Goal: Task Accomplishment & Management: Manage account settings

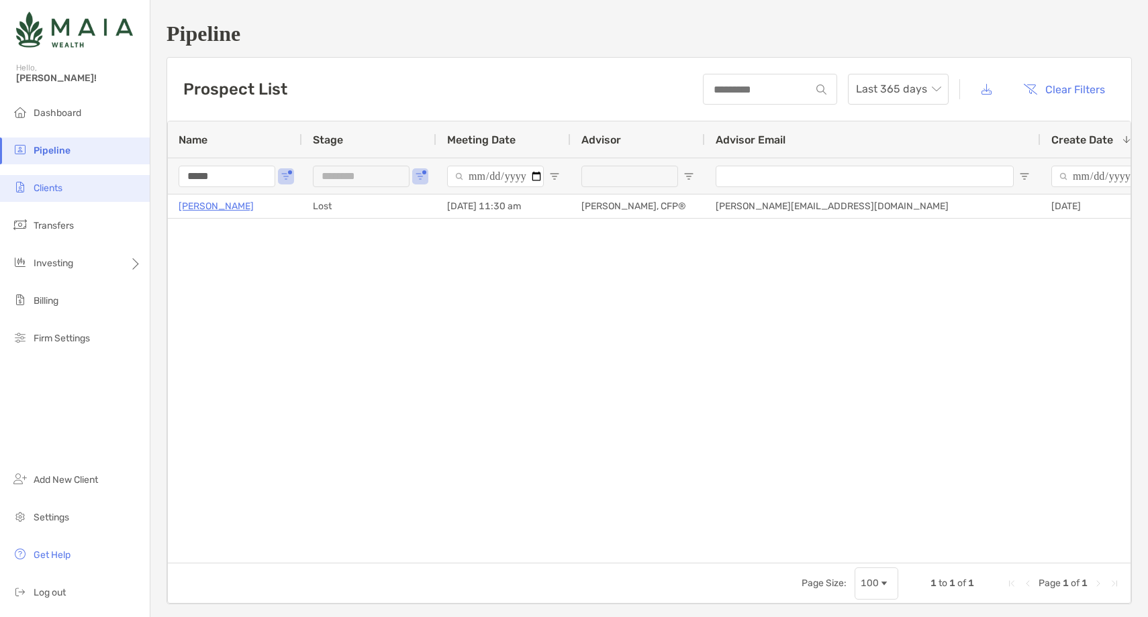
click at [58, 177] on li "Clients" at bounding box center [75, 188] width 150 height 27
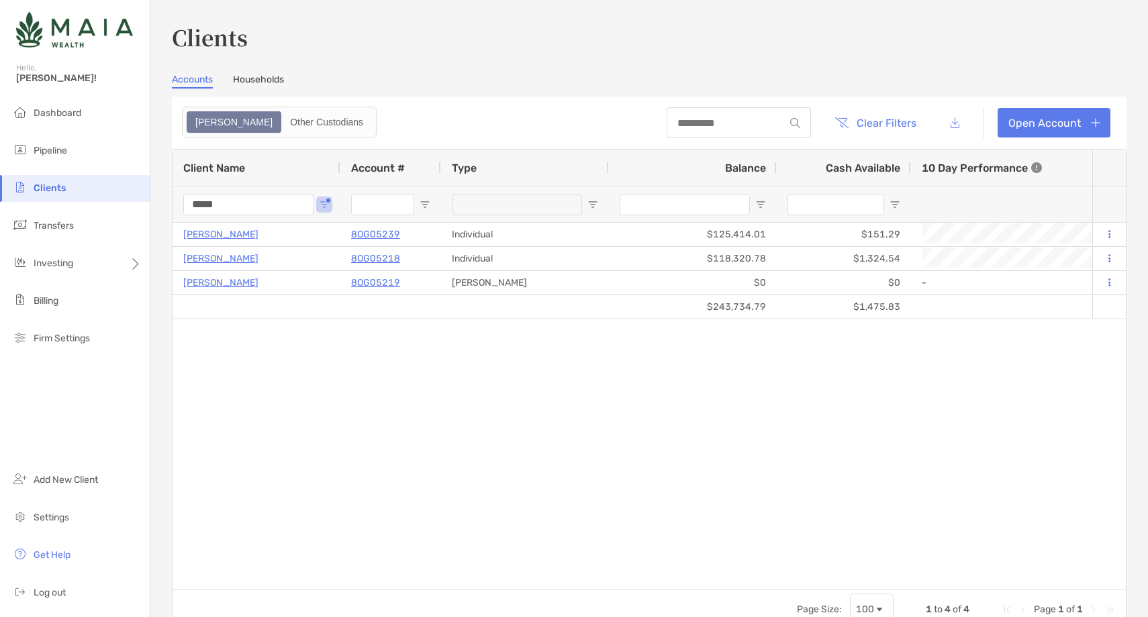
click at [211, 202] on input "*****" at bounding box center [248, 204] width 130 height 21
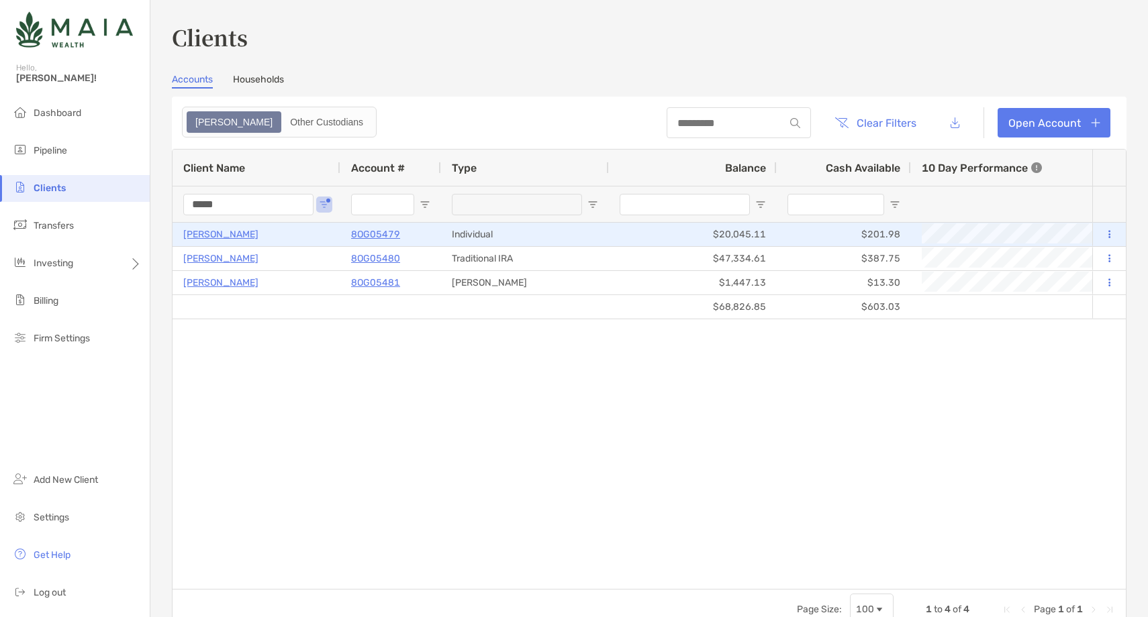
type input "*****"
click at [215, 236] on p "[PERSON_NAME]" at bounding box center [220, 234] width 75 height 17
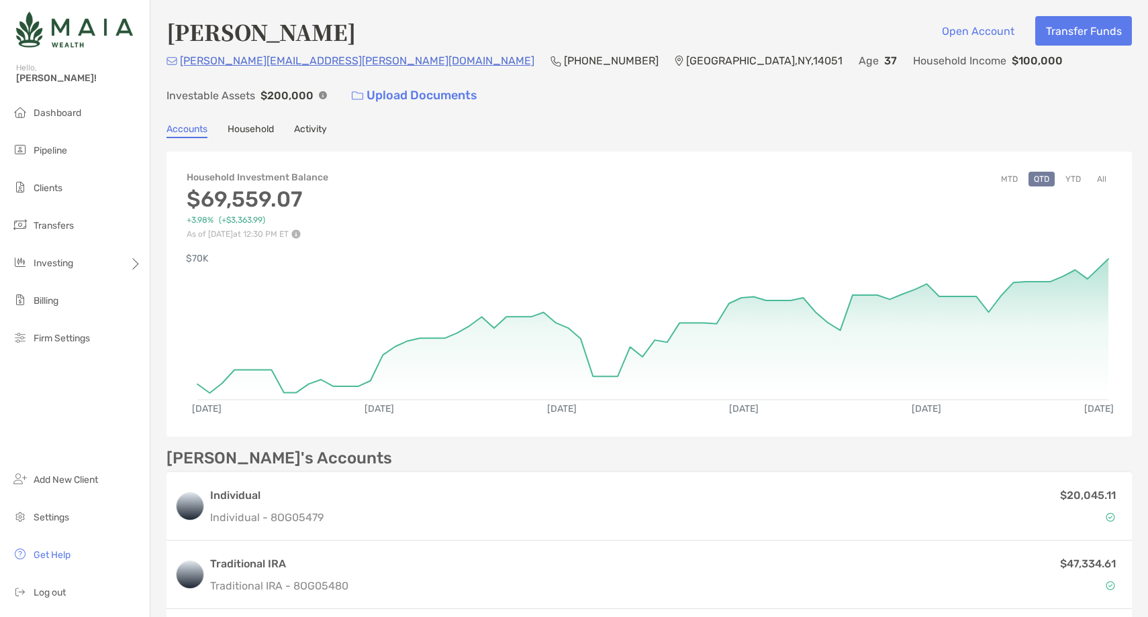
click at [1073, 172] on button "YTD" at bounding box center [1073, 179] width 26 height 15
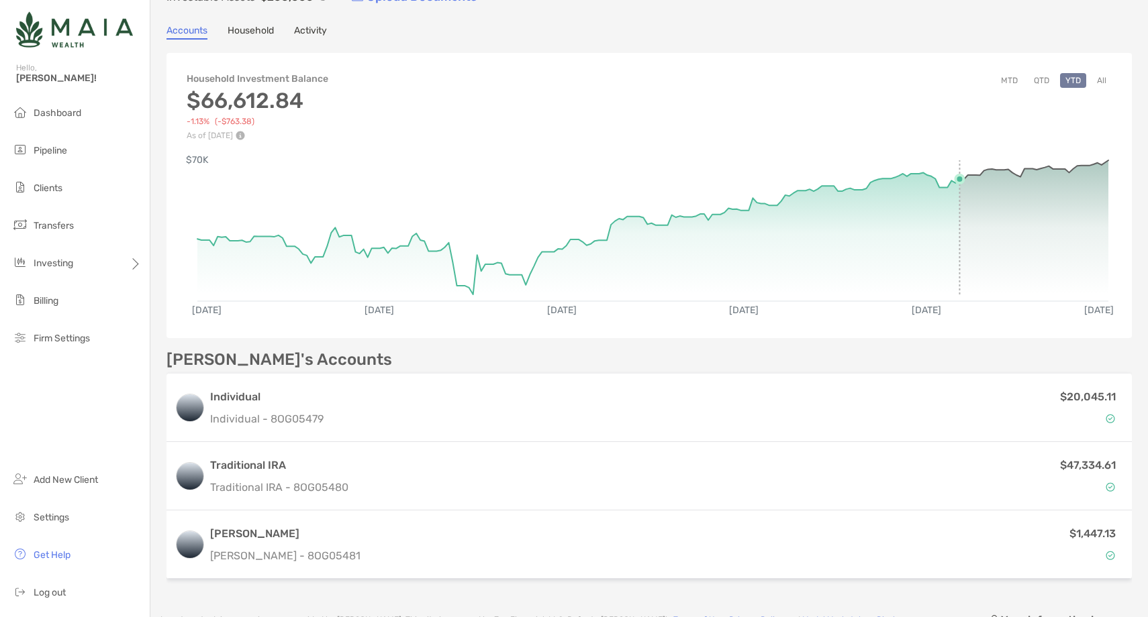
scroll to position [170, 0]
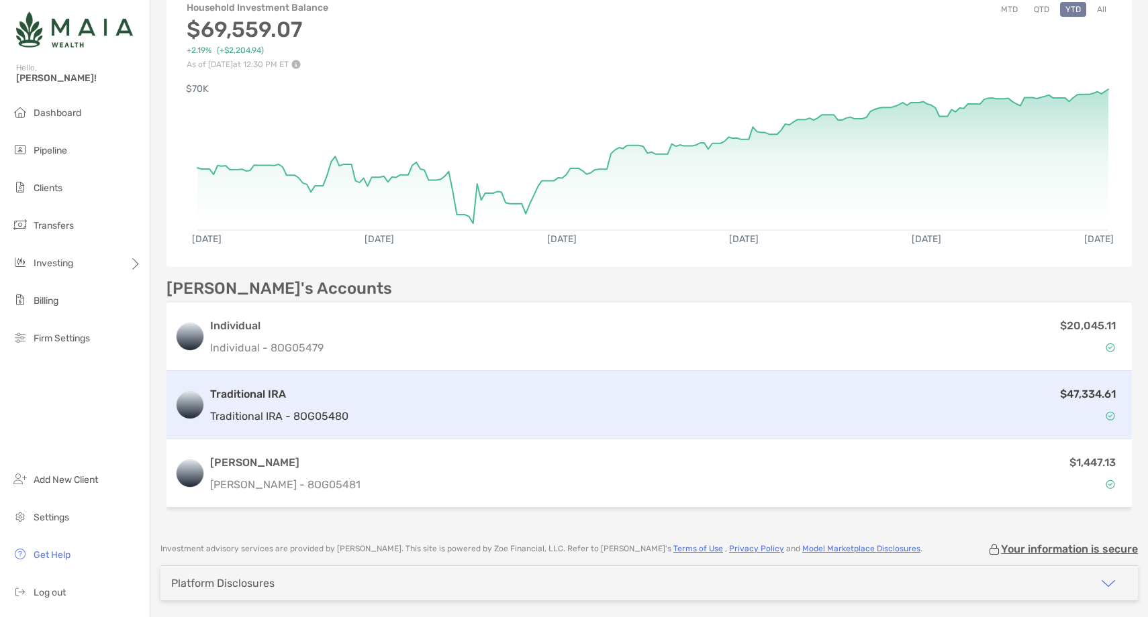
click at [537, 386] on div "$47,334.61" at bounding box center [739, 405] width 770 height 39
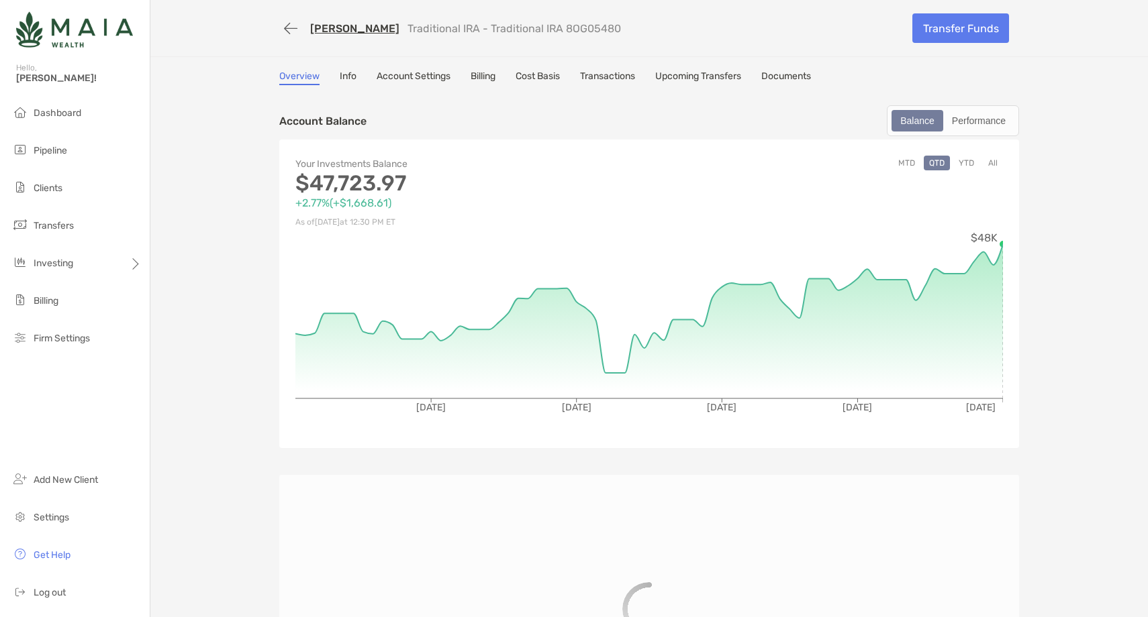
click at [967, 162] on button "YTD" at bounding box center [966, 163] width 26 height 15
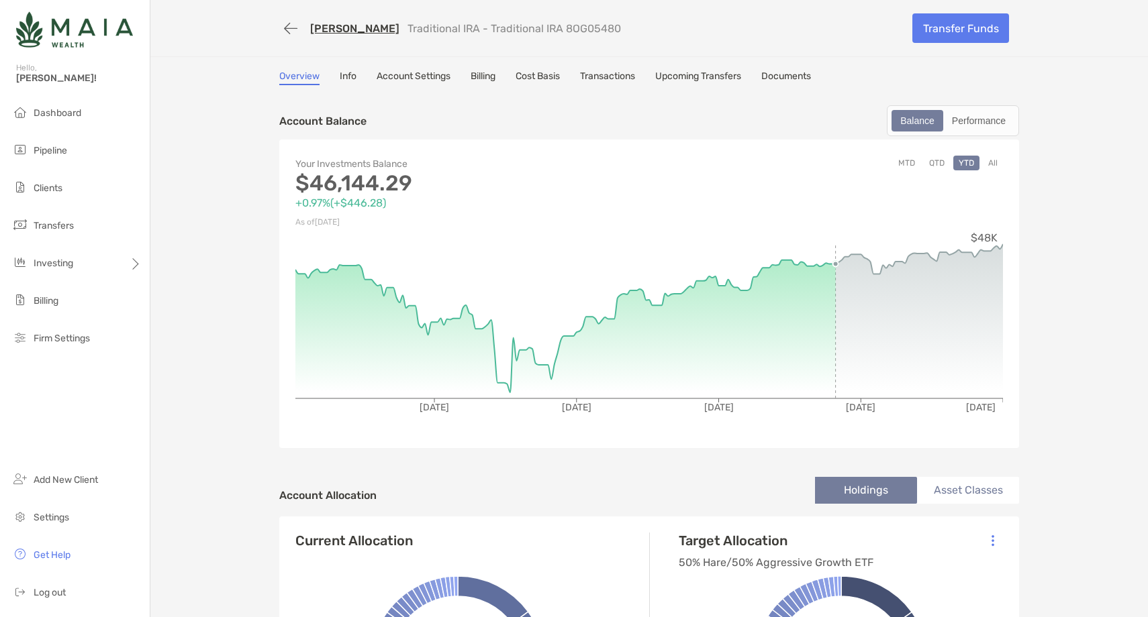
click at [837, 258] on icon "Mar 15, '25 Apr 29, '25 Jun 13, '25 Jul 28, '25 Sep 11, '25 $48K" at bounding box center [648, 331] width 707 height 201
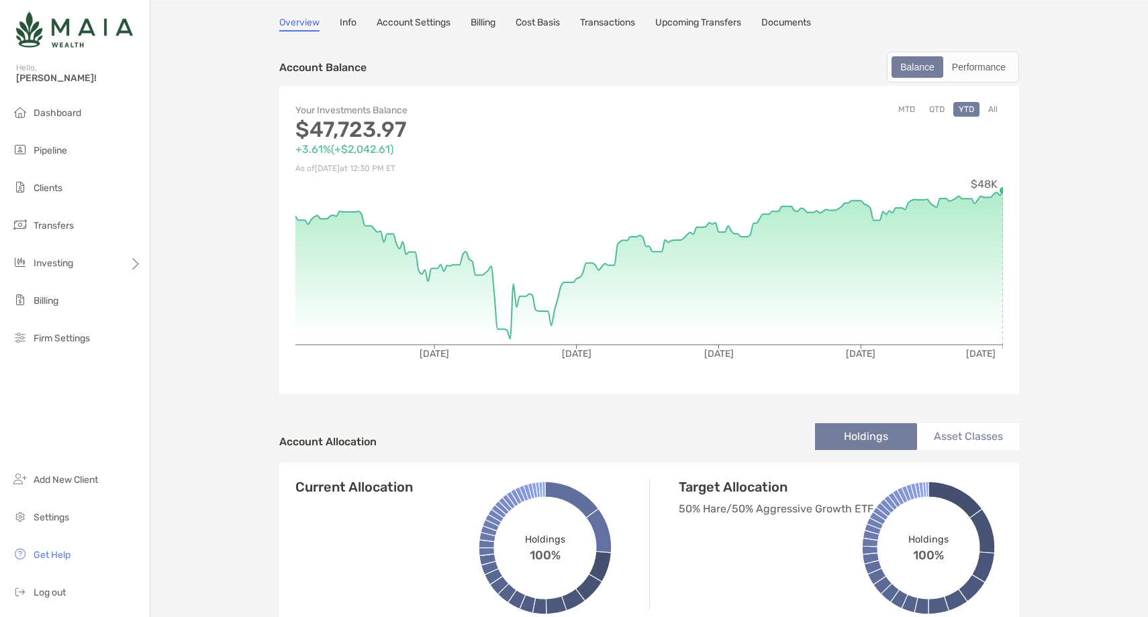
scroll to position [52, 0]
click at [994, 109] on button "All" at bounding box center [993, 110] width 20 height 15
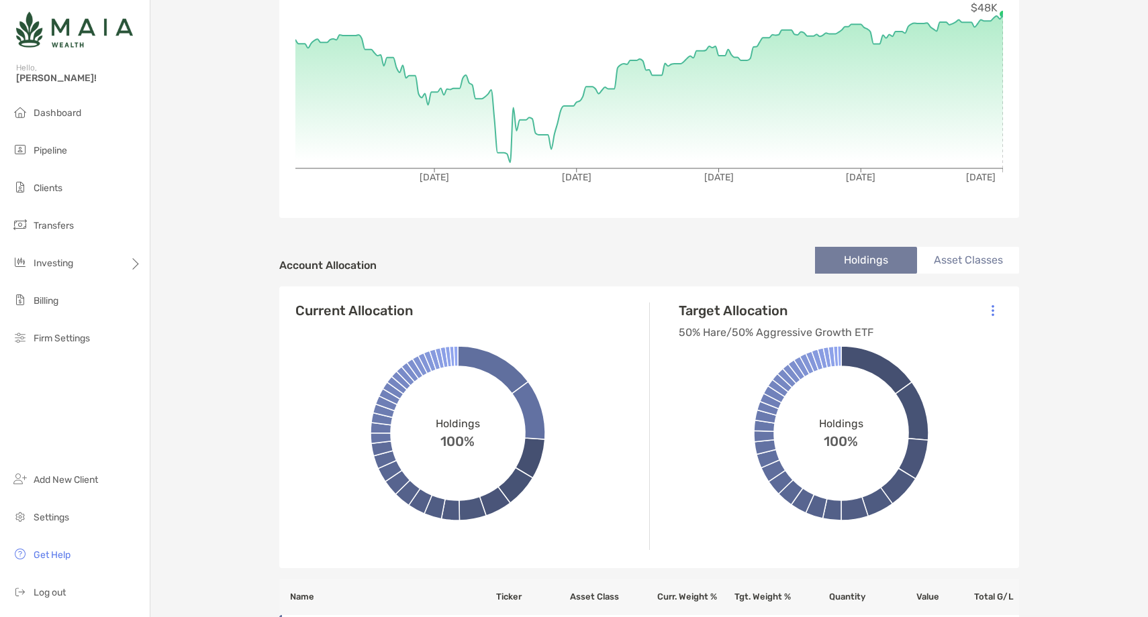
scroll to position [235, 0]
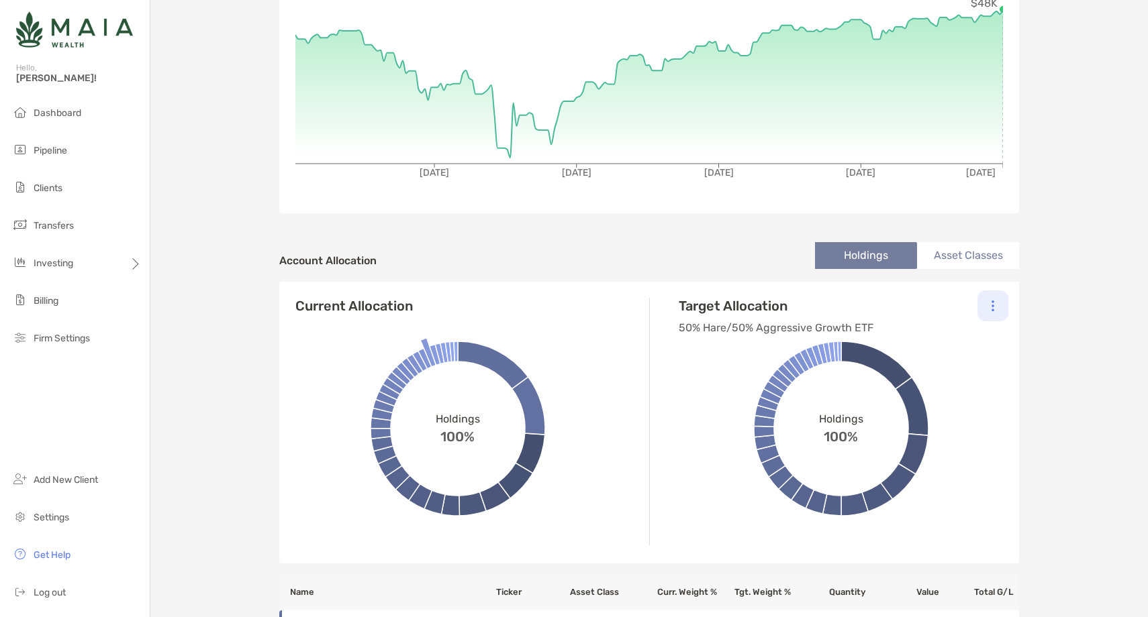
click at [993, 311] on img at bounding box center [992, 306] width 3 height 12
click at [706, 262] on div "Account Allocation Holdings Asset Classes" at bounding box center [649, 261] width 740 height 42
click at [990, 305] on div at bounding box center [992, 306] width 31 height 31
click at [950, 345] on div "Change Model" at bounding box center [934, 343] width 148 height 38
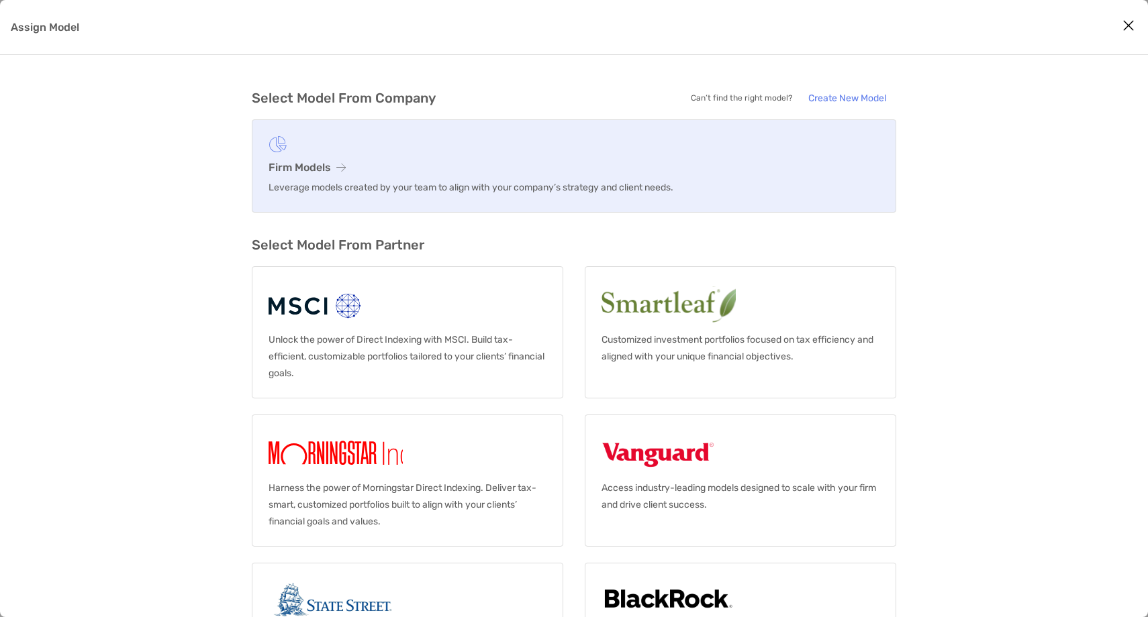
click at [315, 181] on p "Leverage models created by your team to align with your company’s strategy and …" at bounding box center [573, 187] width 611 height 17
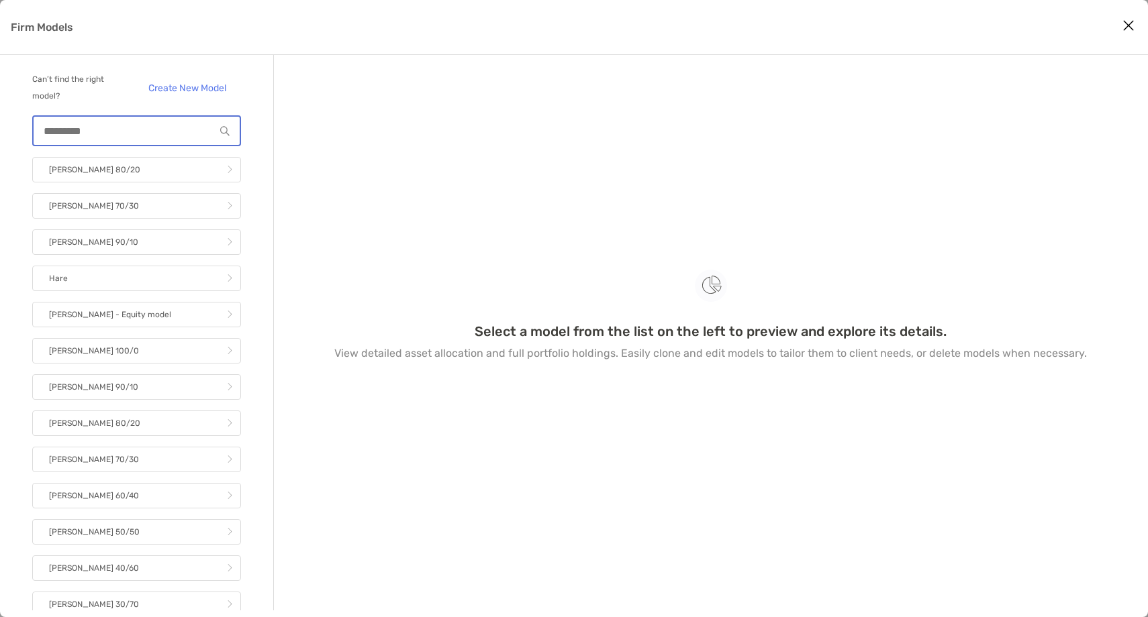
click at [139, 132] on input "Firm Models" at bounding box center [124, 131] width 181 height 11
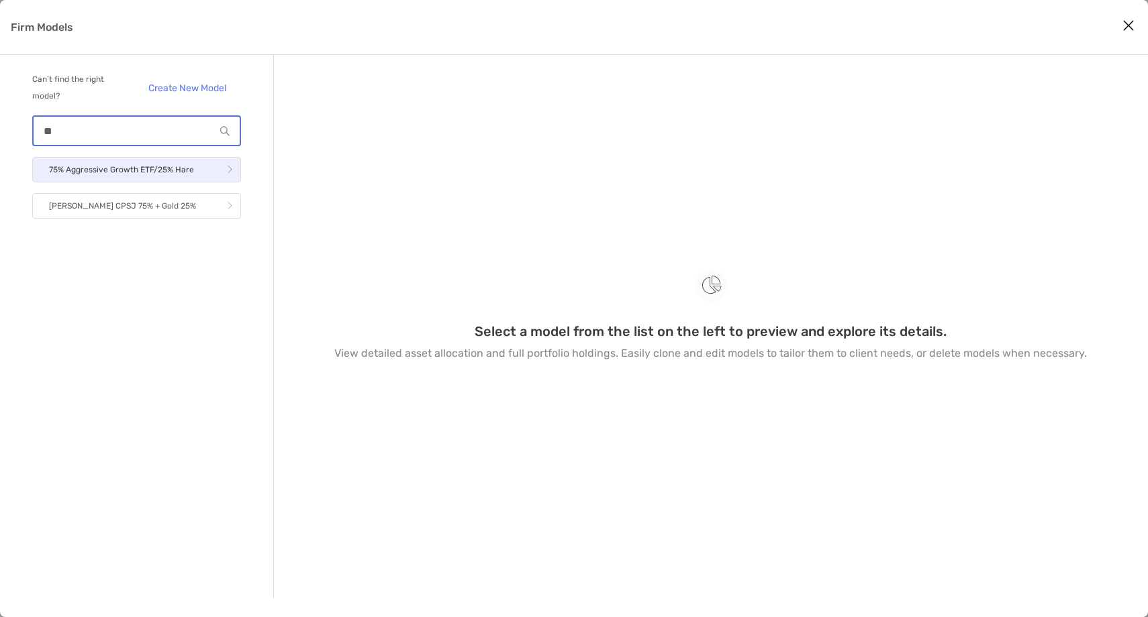
type input "**"
click at [145, 162] on p "75% Aggressive Growth ETF/25% Hare" at bounding box center [121, 170] width 145 height 17
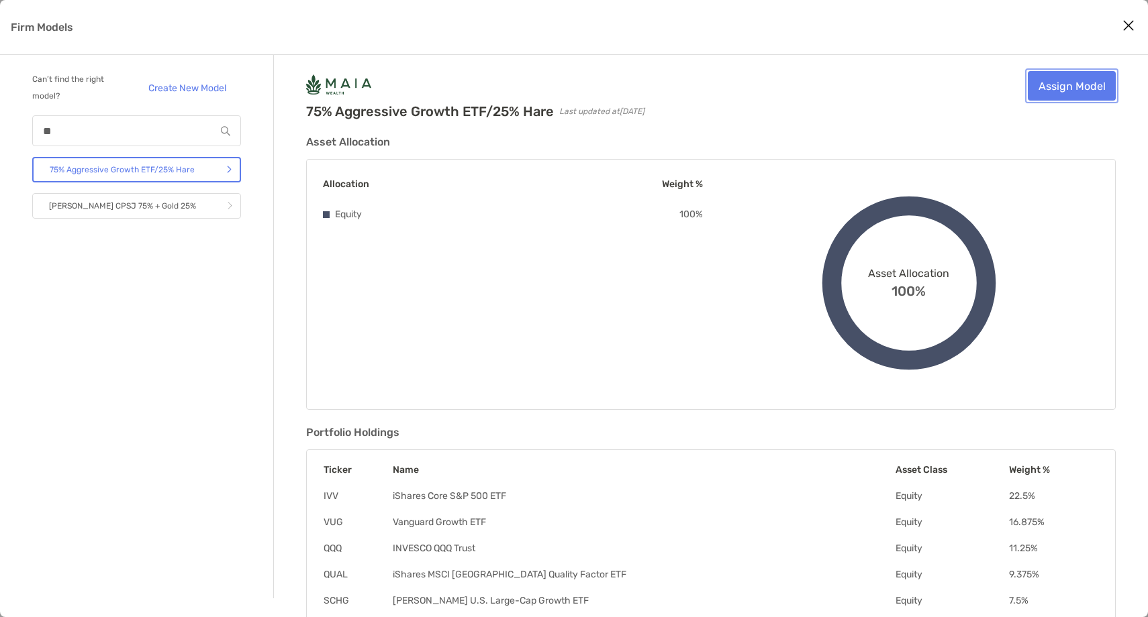
click at [1067, 97] on link "Assign Model" at bounding box center [1072, 86] width 88 height 30
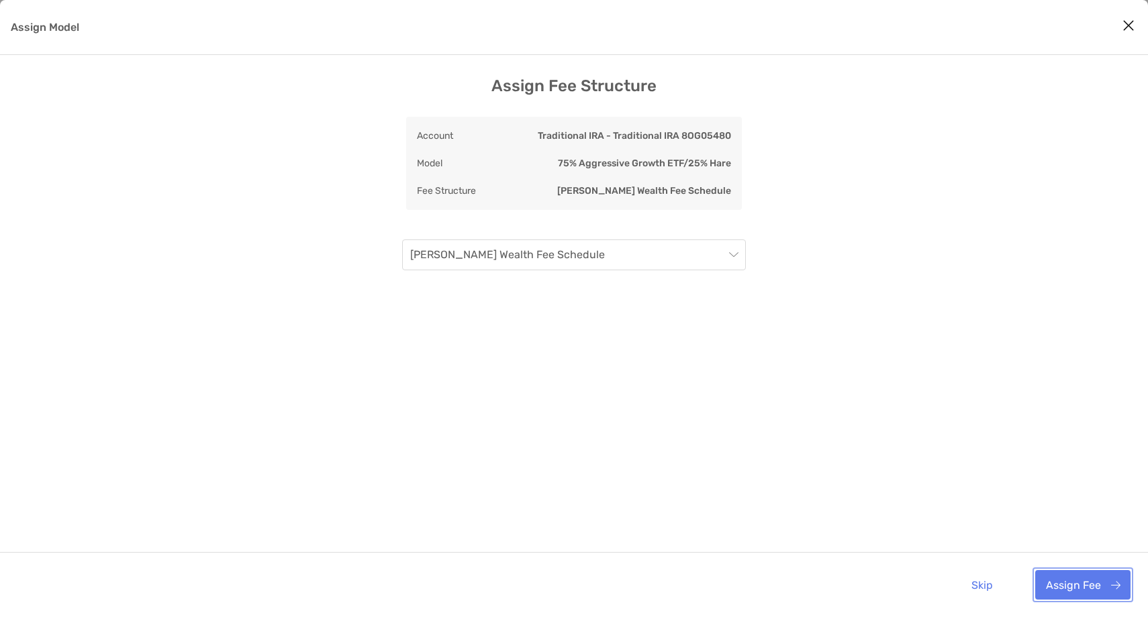
click at [1088, 585] on button "Assign Fee" at bounding box center [1082, 586] width 95 height 30
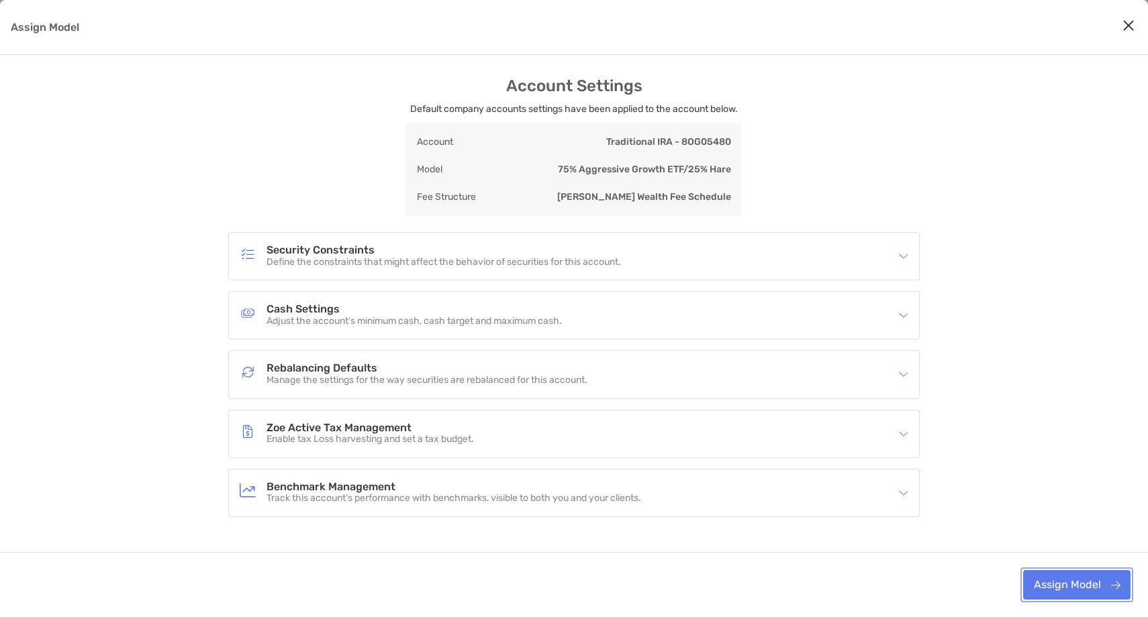
click at [1081, 574] on button "Assign Model" at bounding box center [1076, 586] width 107 height 30
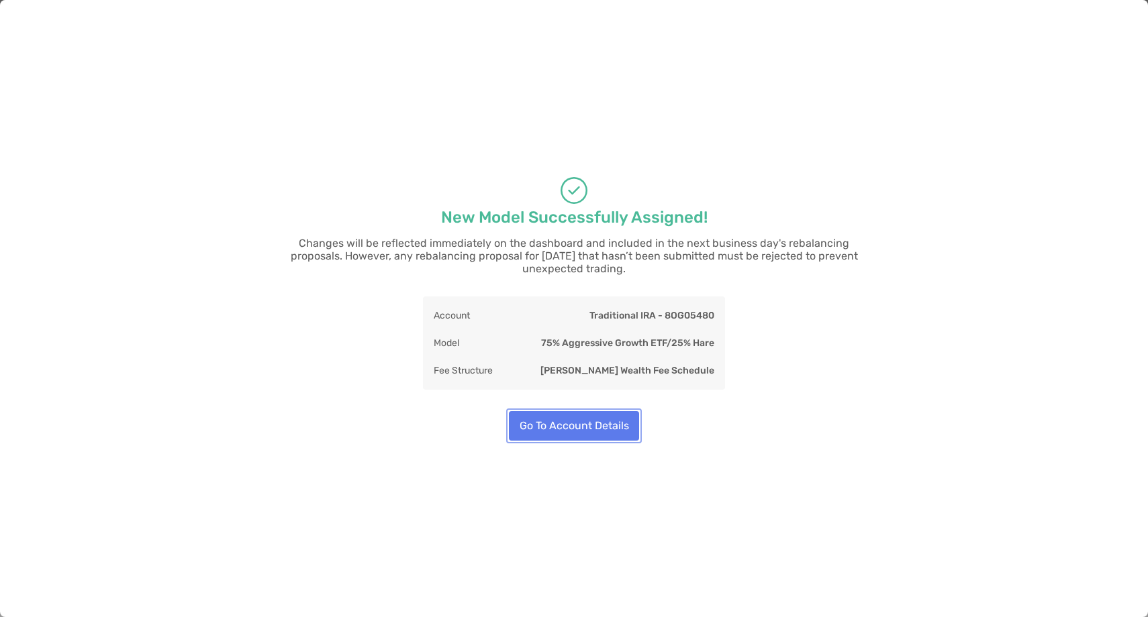
click at [577, 415] on button "Go To Account Details" at bounding box center [574, 426] width 130 height 30
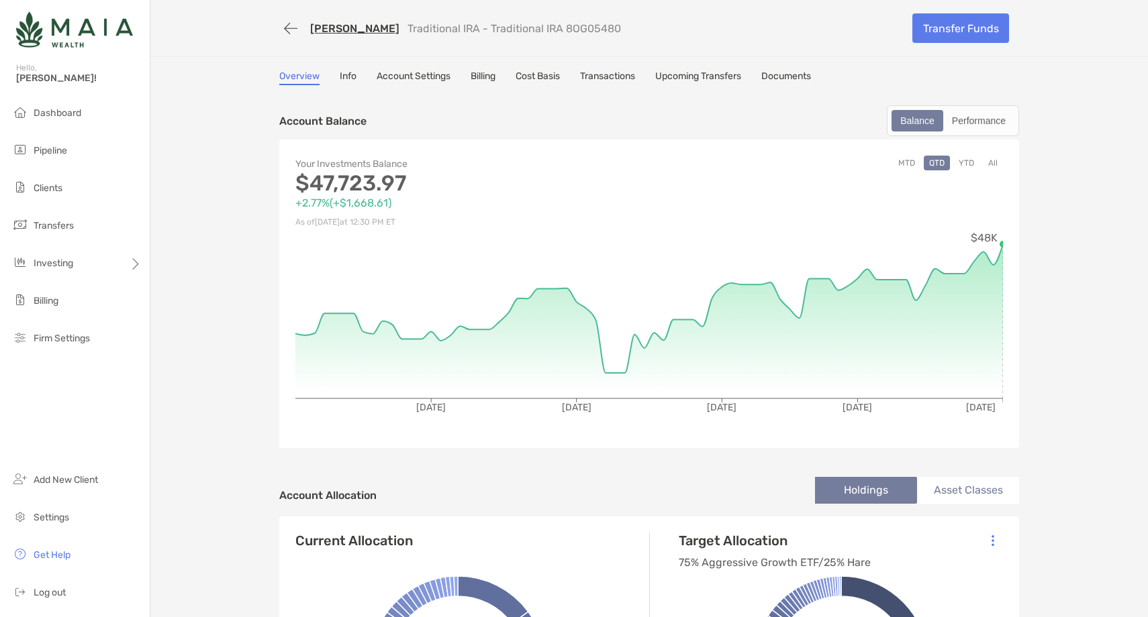
click at [369, 30] on link "[PERSON_NAME]" at bounding box center [354, 28] width 89 height 13
click at [94, 151] on li "Pipeline" at bounding box center [75, 151] width 150 height 27
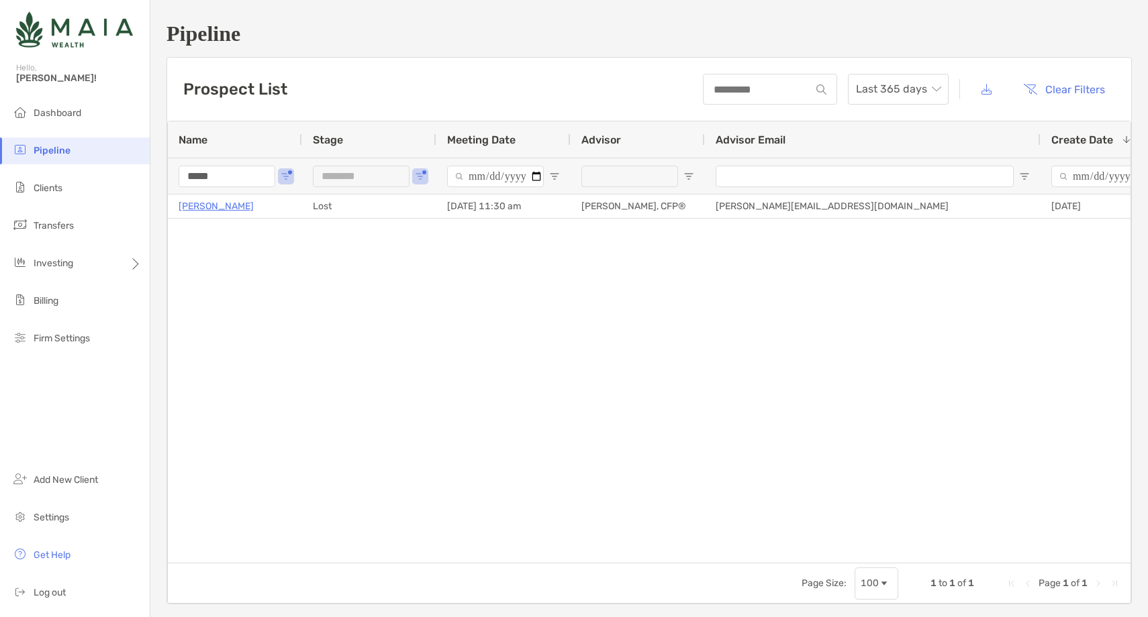
click at [211, 177] on input "*****" at bounding box center [227, 176] width 97 height 21
type input "**********"
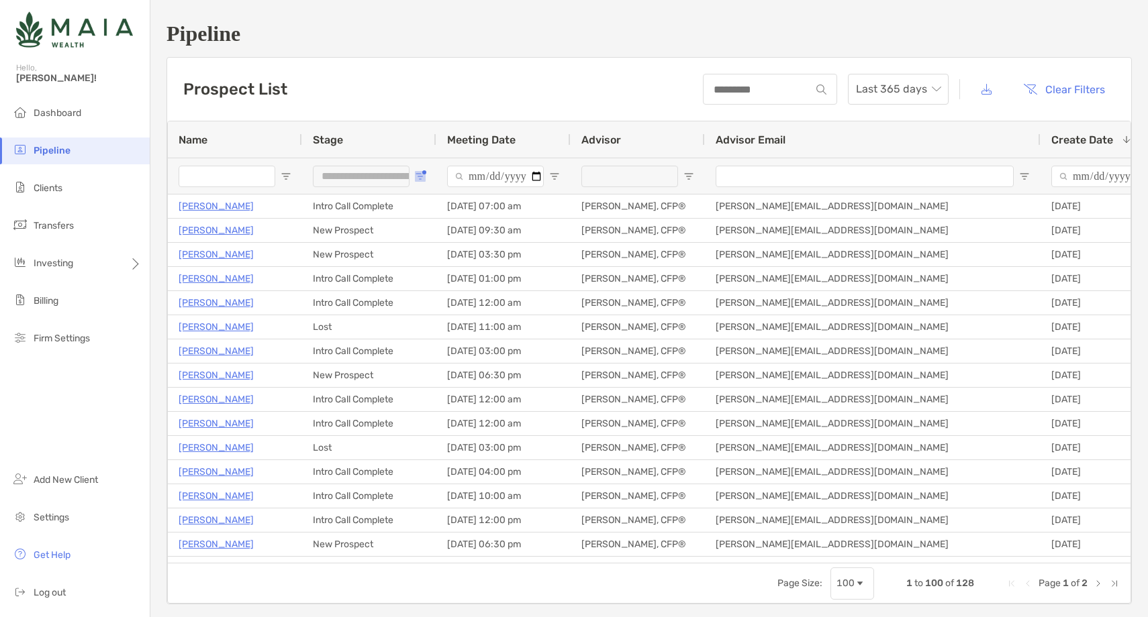
click at [421, 174] on span "Open Filter Menu" at bounding box center [420, 176] width 11 height 11
type input "**********"
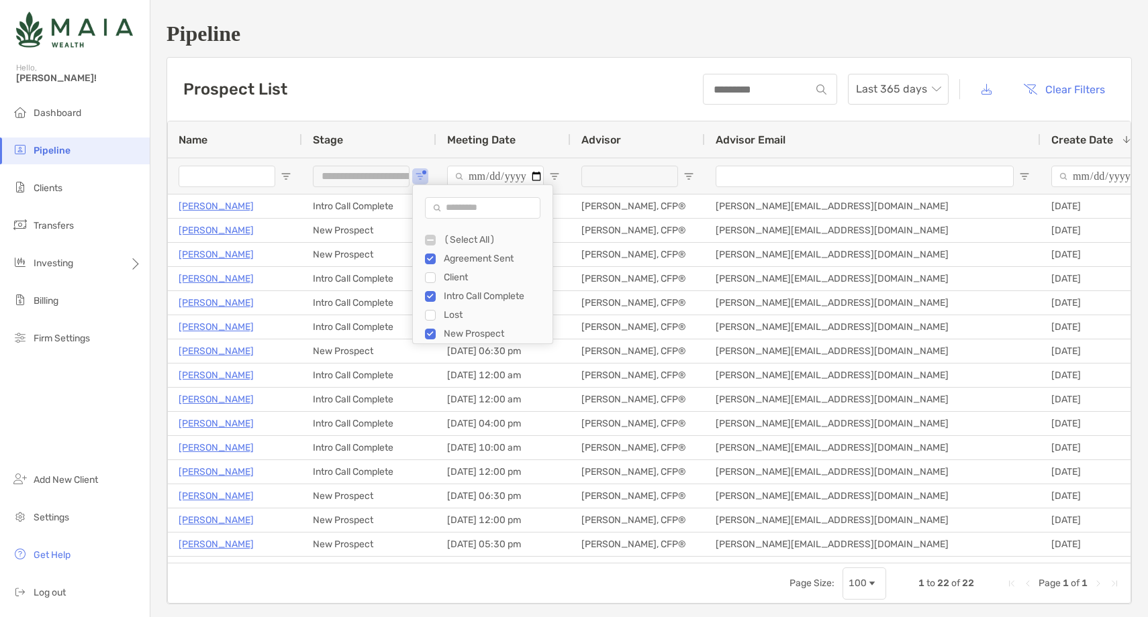
click at [419, 167] on div "**********" at bounding box center [369, 176] width 134 height 36
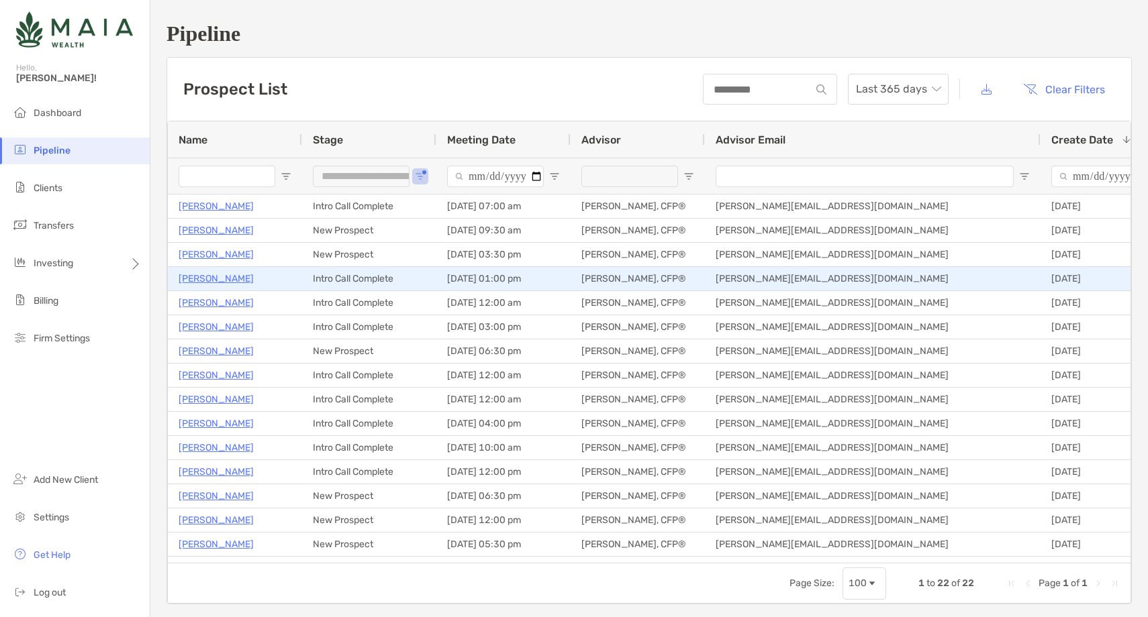
scroll to position [1, 0]
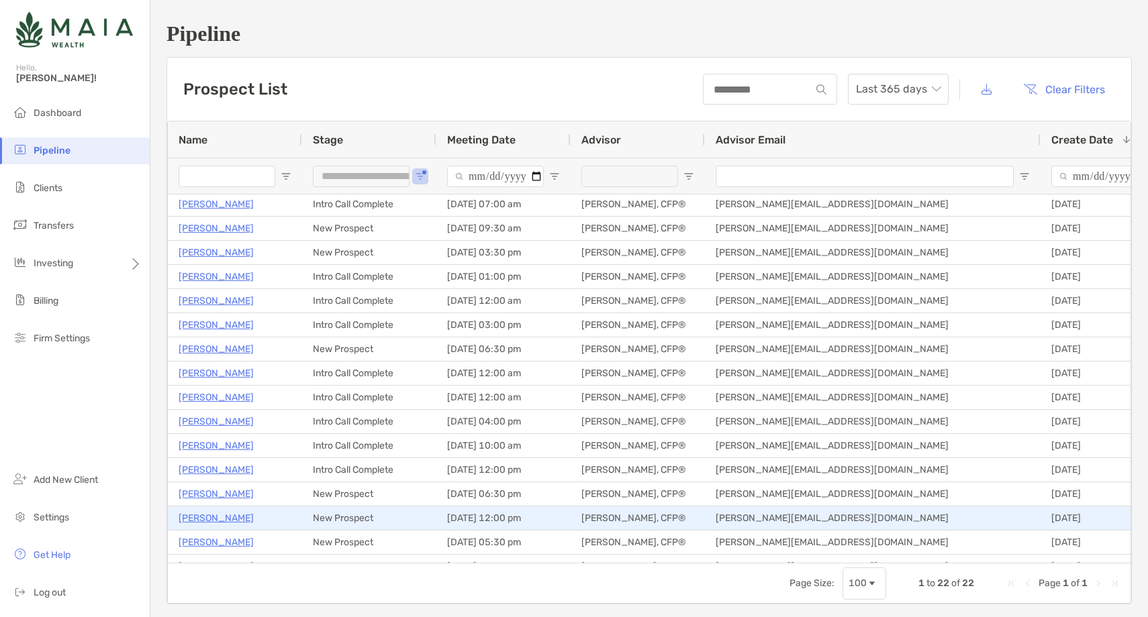
click at [205, 520] on p "Eric Arso" at bounding box center [216, 518] width 75 height 17
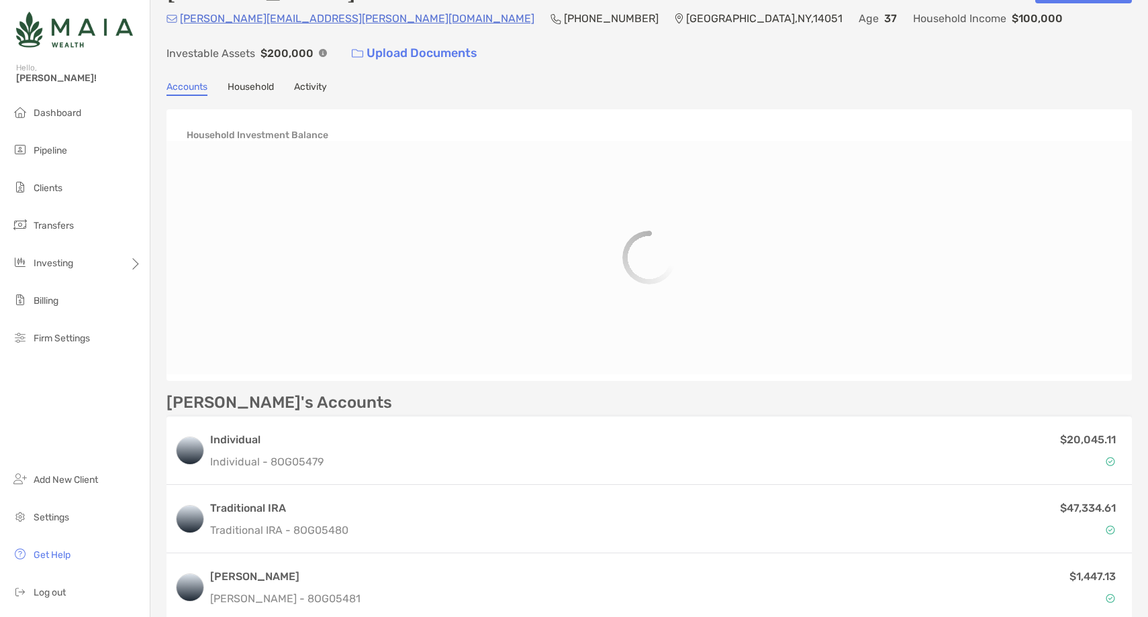
scroll to position [67, 0]
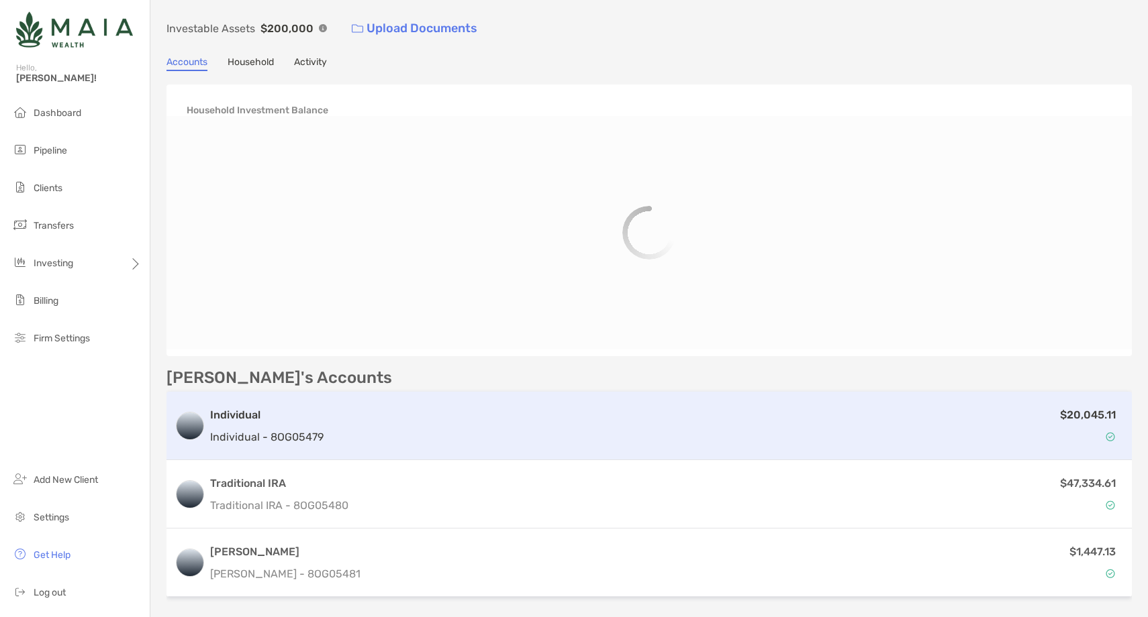
click at [558, 407] on div "$20,045.11" at bounding box center [726, 426] width 795 height 39
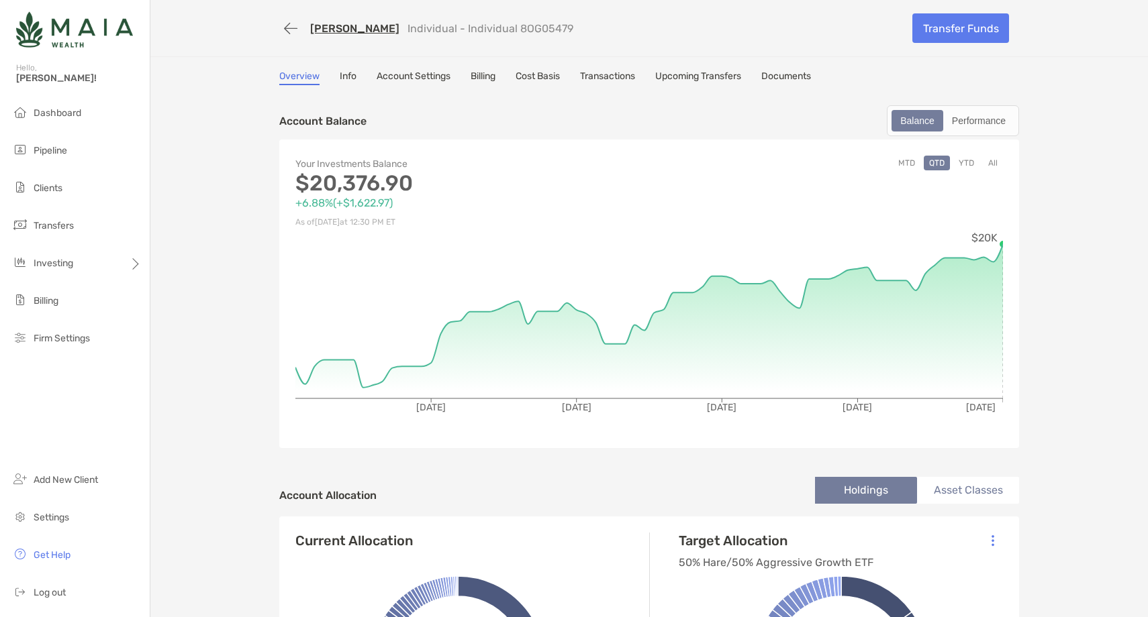
click at [967, 160] on button "YTD" at bounding box center [966, 163] width 26 height 15
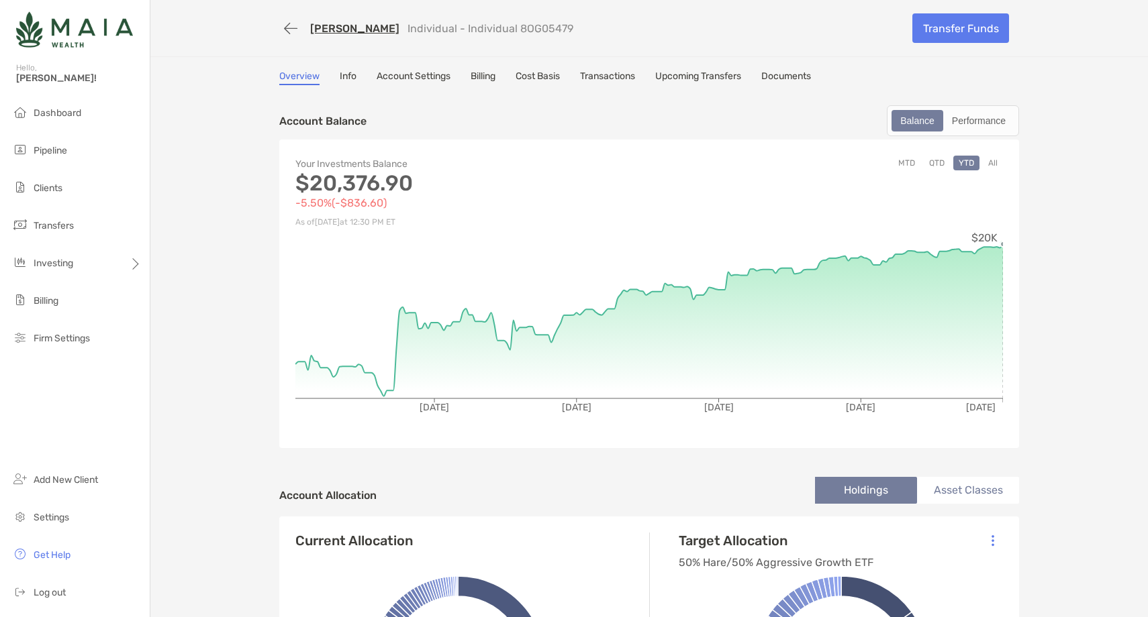
click at [615, 77] on link "Transactions" at bounding box center [607, 77] width 55 height 15
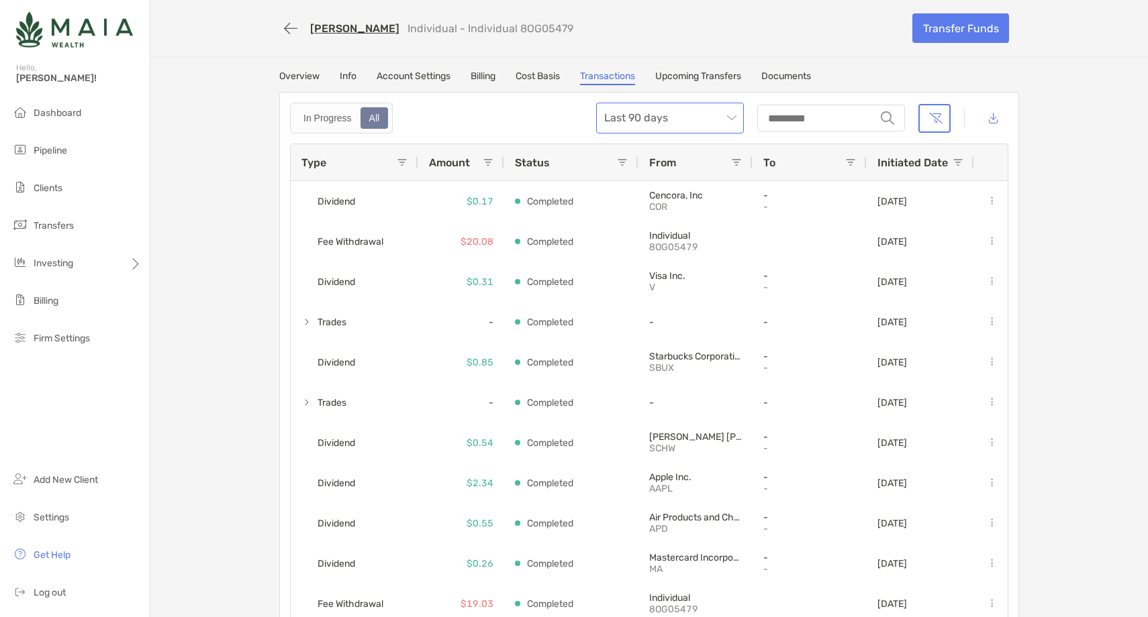
click at [660, 117] on span "Last 90 days" at bounding box center [670, 118] width 132 height 30
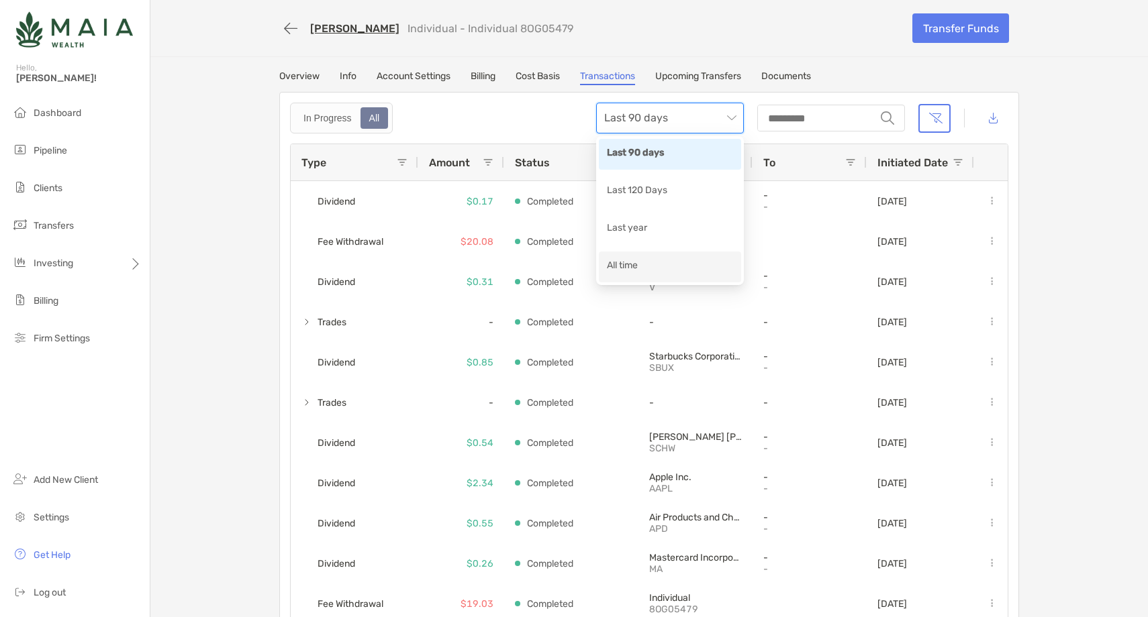
click at [634, 266] on div "All time" at bounding box center [670, 266] width 126 height 17
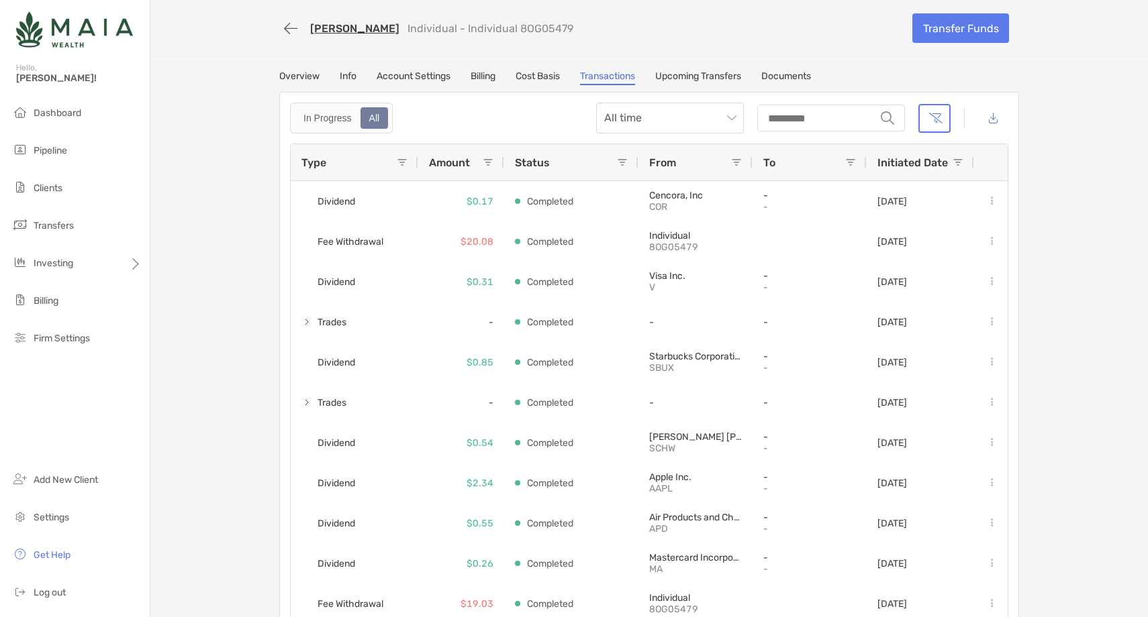
click at [401, 160] on span at bounding box center [402, 162] width 11 height 11
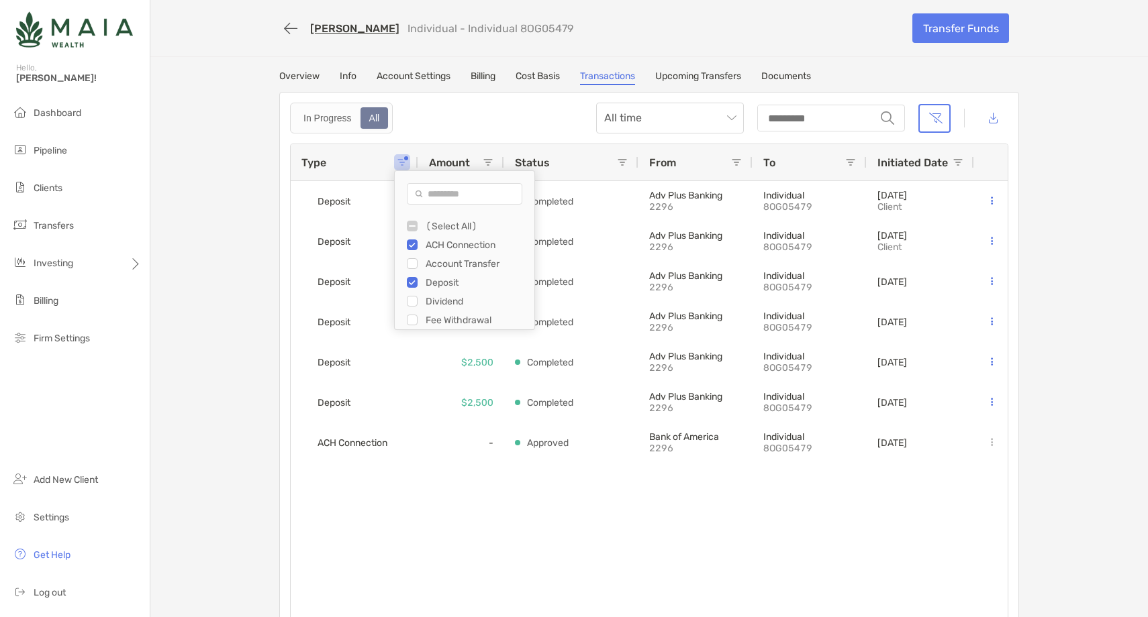
click at [505, 500] on div "ACH Connection - Approved Bank of America 2296 Individual 8OG05479 [DATE] Depos…" at bounding box center [649, 403] width 717 height 445
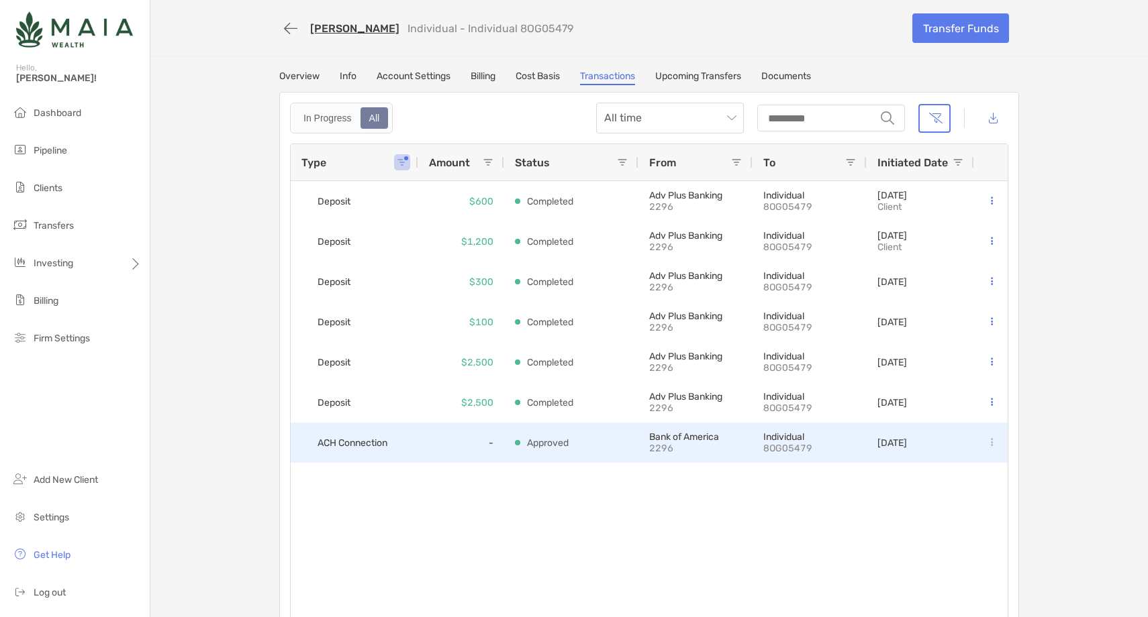
click at [452, 452] on div "-" at bounding box center [461, 443] width 86 height 40
click at [998, 443] on div at bounding box center [991, 443] width 34 height 40
click at [869, 448] on div "[DATE]" at bounding box center [920, 443] width 107 height 40
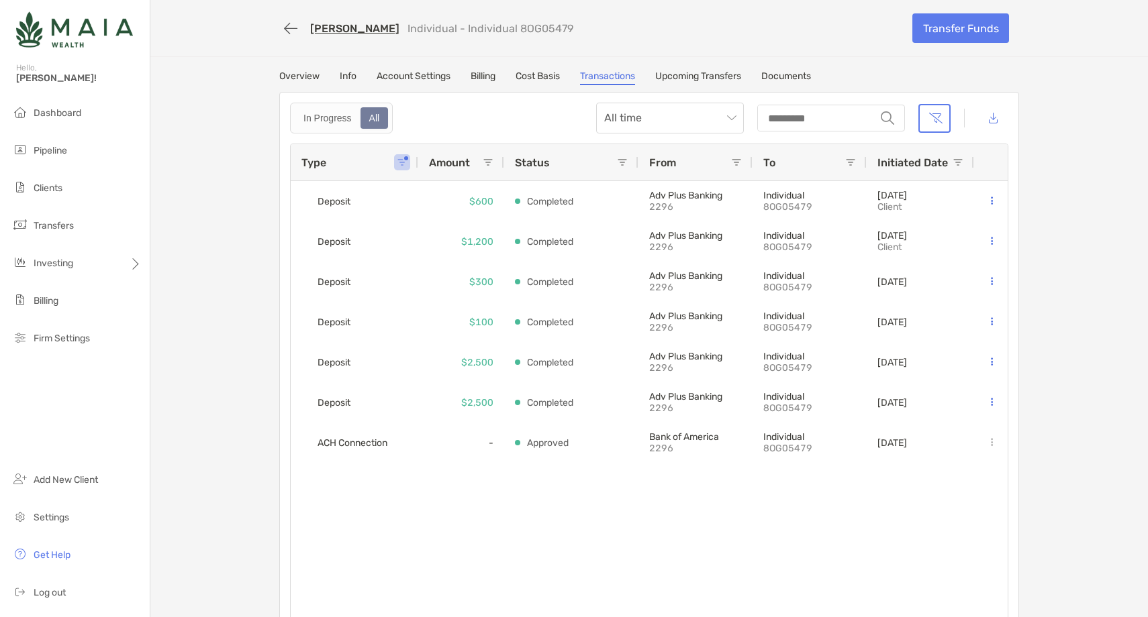
click at [690, 479] on div "ACH Connection - Approved Bank of America 2296 Individual 8OG05479 [DATE] Depos…" at bounding box center [649, 403] width 717 height 445
click at [377, 28] on link "[PERSON_NAME]" at bounding box center [354, 28] width 89 height 13
click at [299, 79] on link "Overview" at bounding box center [299, 77] width 40 height 15
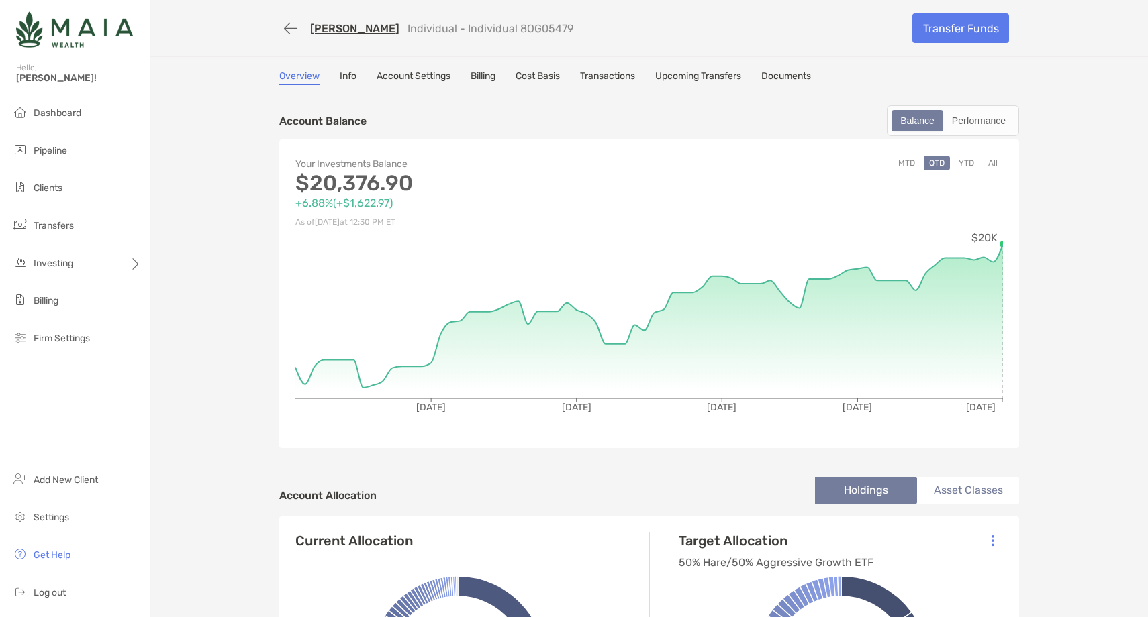
click at [968, 162] on button "YTD" at bounding box center [966, 163] width 26 height 15
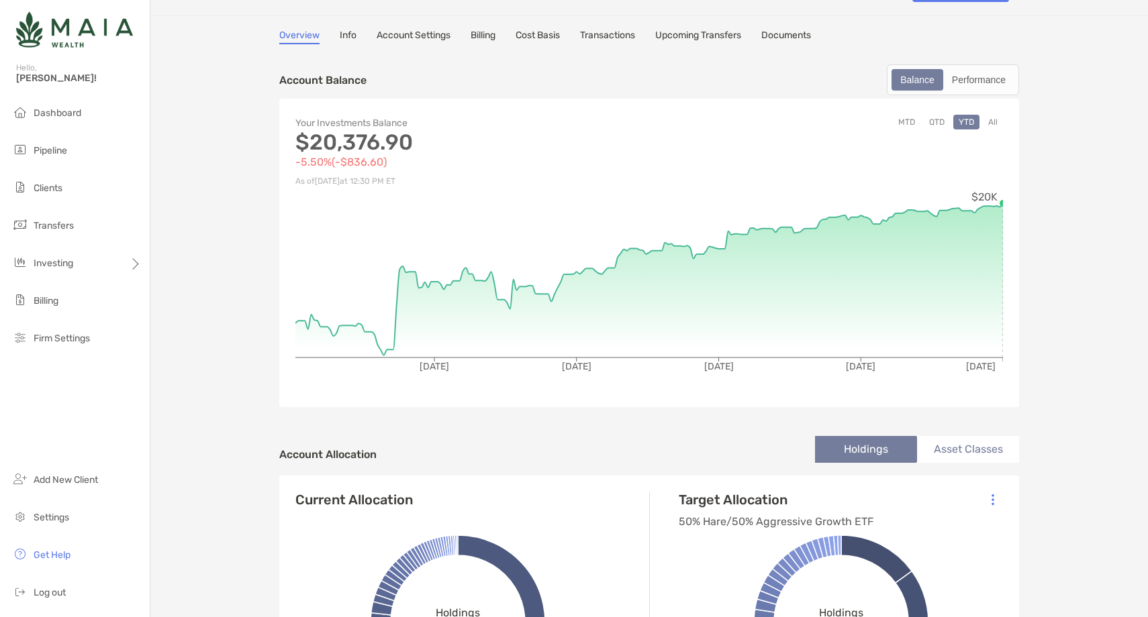
scroll to position [59, 0]
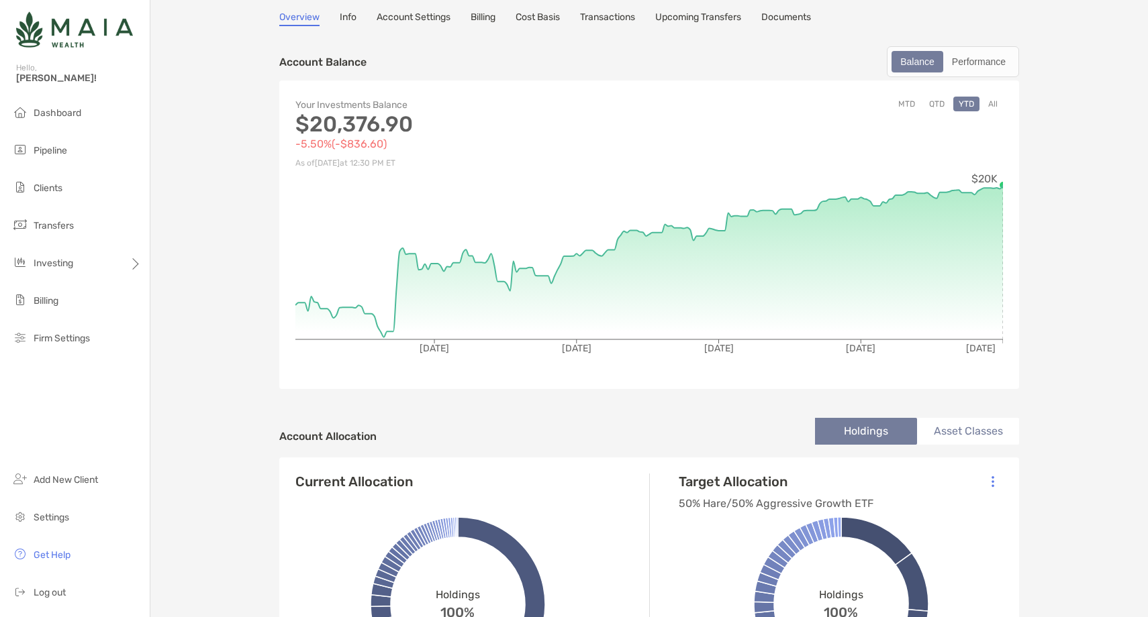
click at [435, 15] on link "Account Settings" at bounding box center [414, 18] width 74 height 15
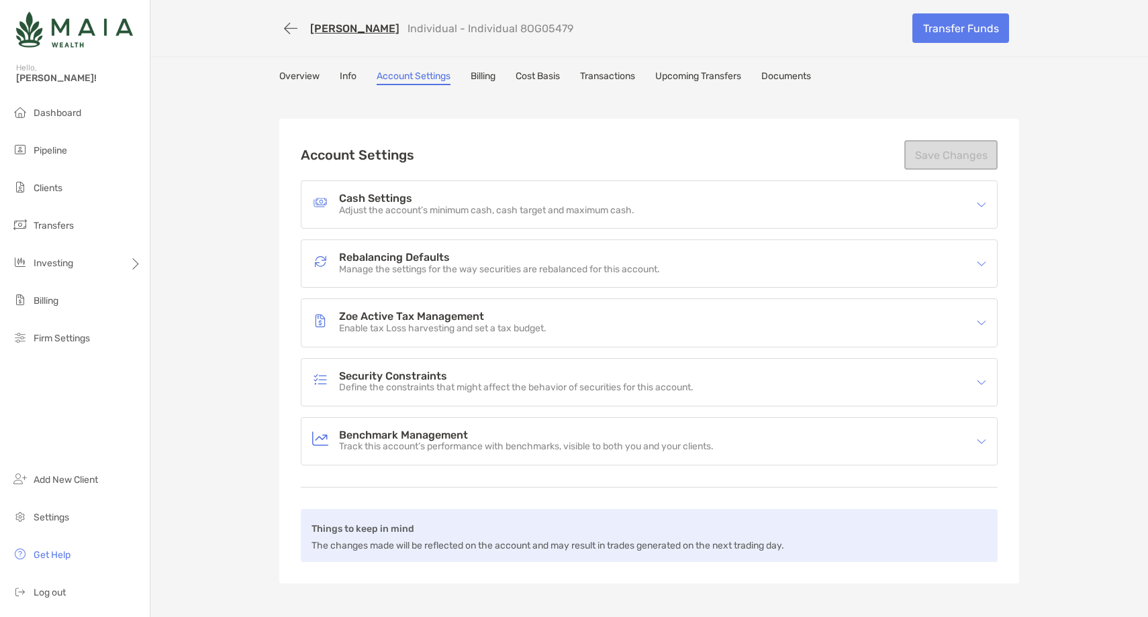
click at [411, 376] on h4 "Security Constraints" at bounding box center [516, 376] width 354 height 11
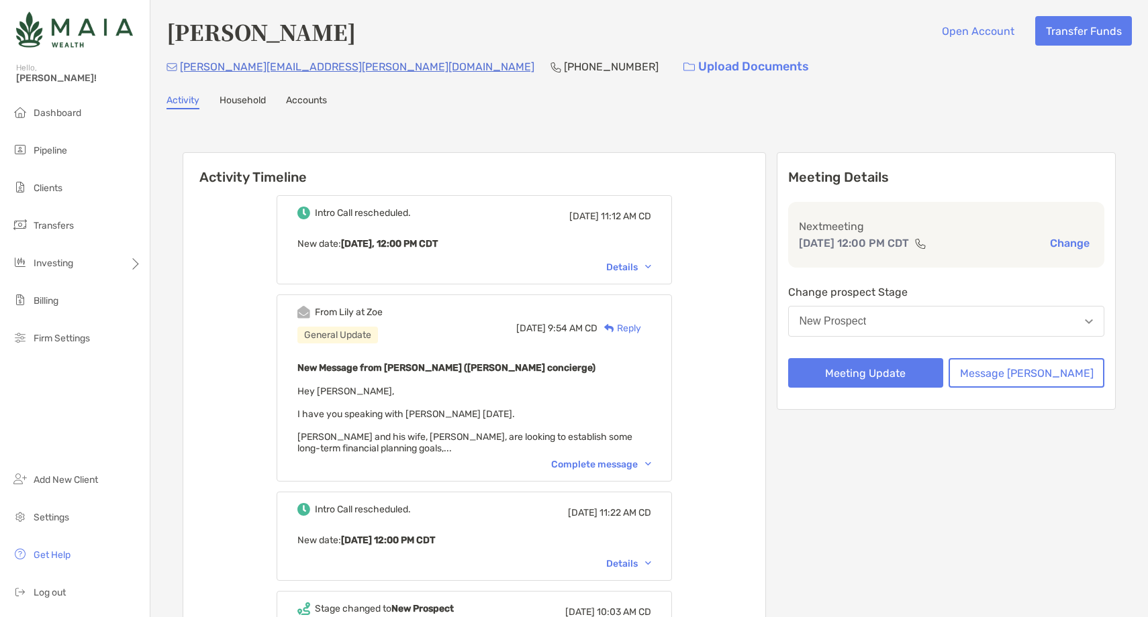
click at [613, 466] on div "Complete message" at bounding box center [601, 464] width 100 height 11
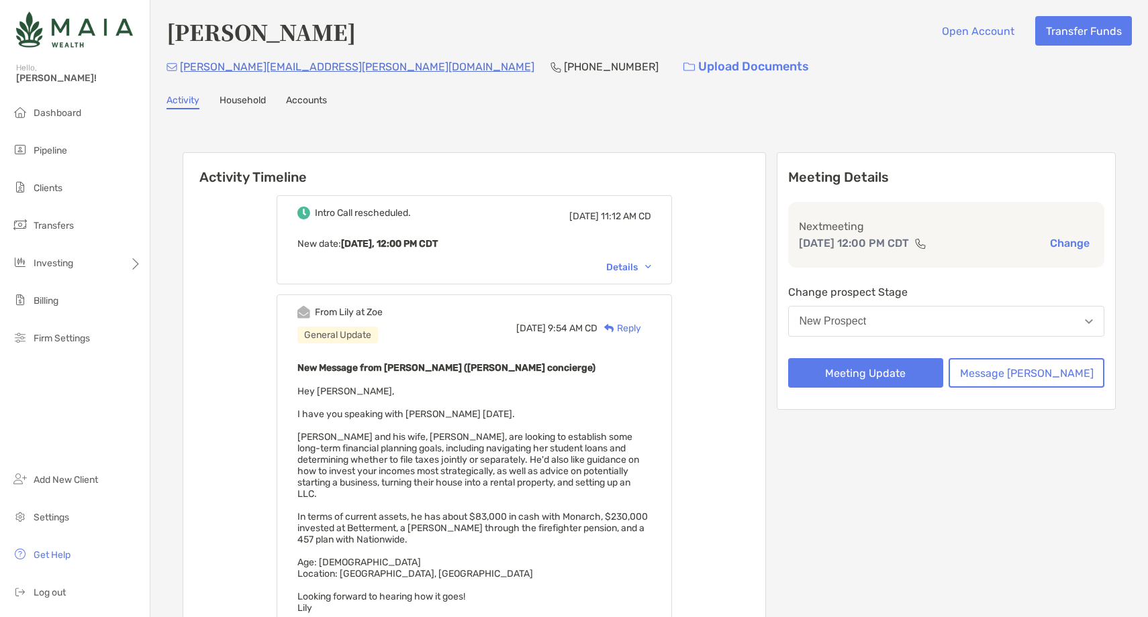
click at [246, 33] on h4 "[PERSON_NAME]" at bounding box center [260, 31] width 189 height 31
copy h4 "[PERSON_NAME]"
click at [566, 142] on div "Activity Timeline Intro Call rescheduled. Mon, Aug 25 11:12 AM CD New date : To…" at bounding box center [649, 544] width 933 height 811
